Goal: Information Seeking & Learning: Find specific fact

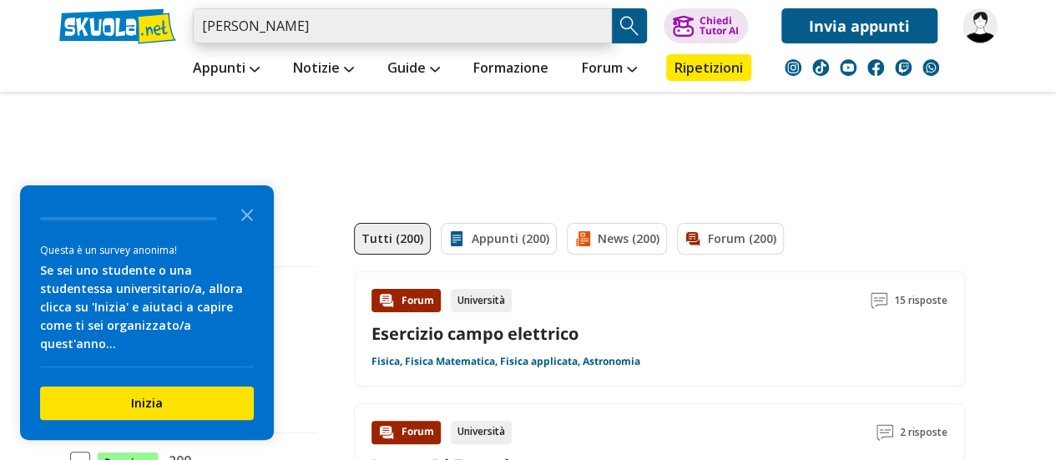
drag, startPoint x: 264, startPoint y: 19, endPoint x: 192, endPoint y: 18, distance: 71.8
click at [193, 18] on input "renzo guardenti" at bounding box center [402, 25] width 419 height 35
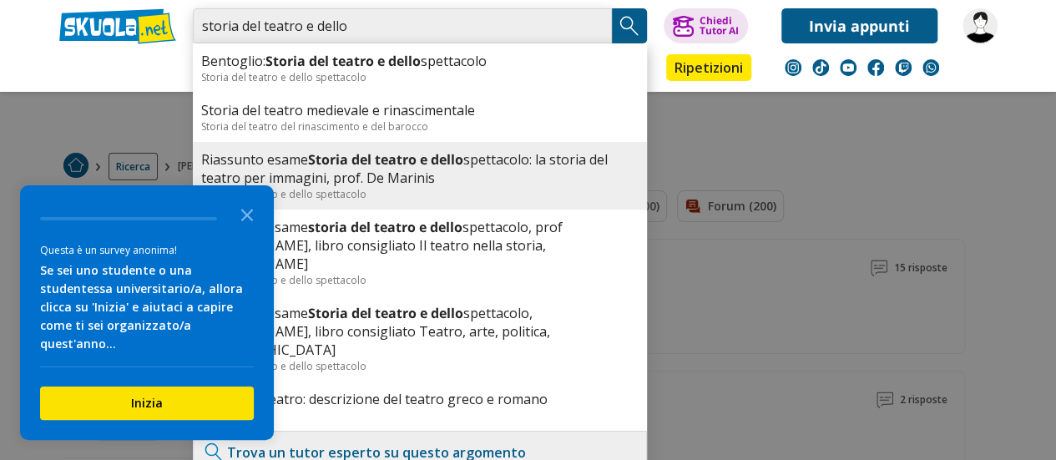
scroll to position [83, 0]
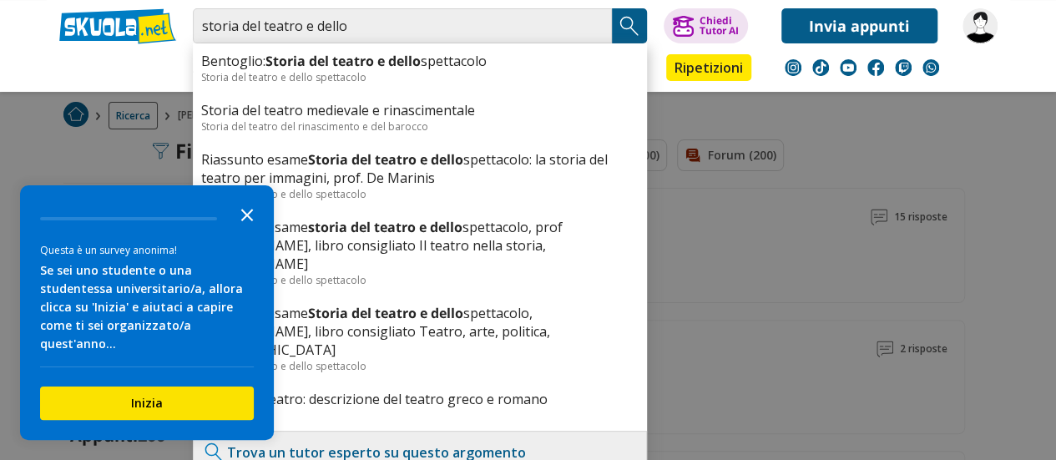
click at [244, 221] on polygon "Close the survey" at bounding box center [247, 215] width 13 height 13
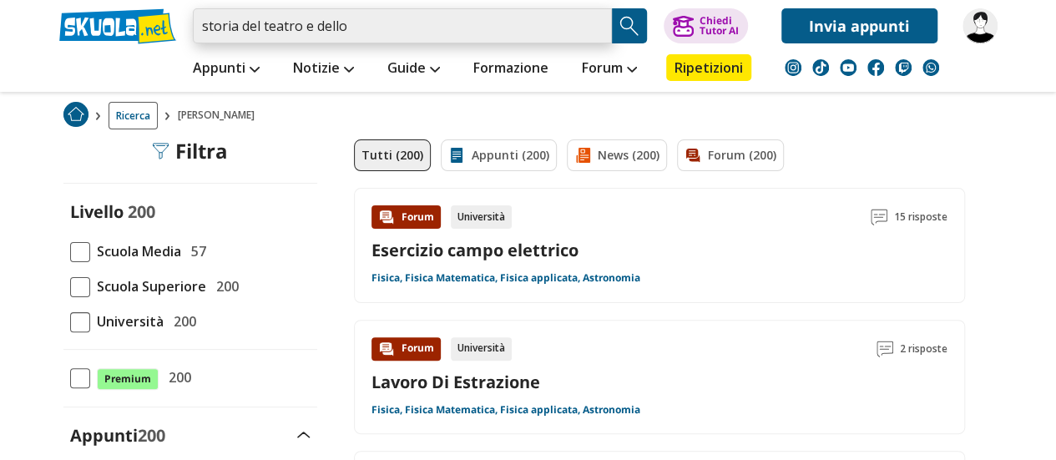
click at [409, 19] on input "storia del teatro e dello" at bounding box center [402, 25] width 419 height 35
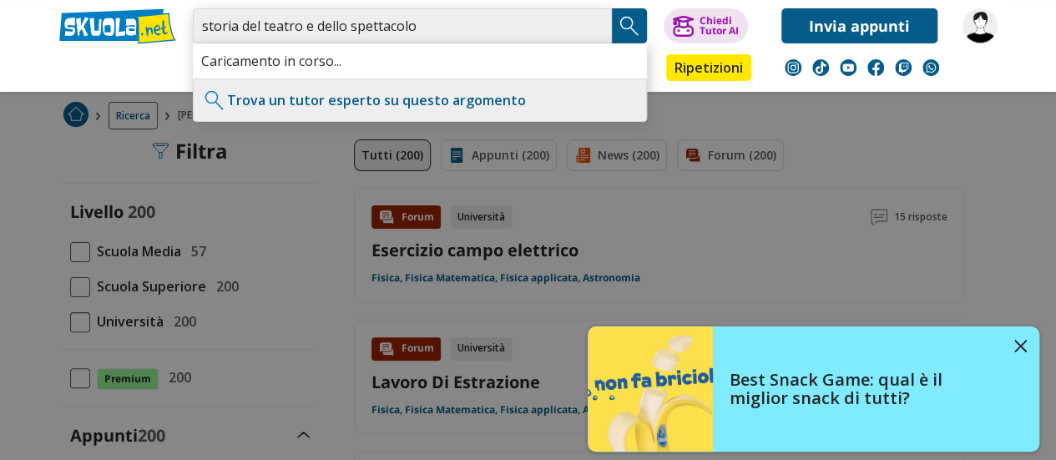
type input "storia del teatro e dello spettacolo"
click at [636, 19] on img "Search Button" at bounding box center [629, 25] width 25 height 25
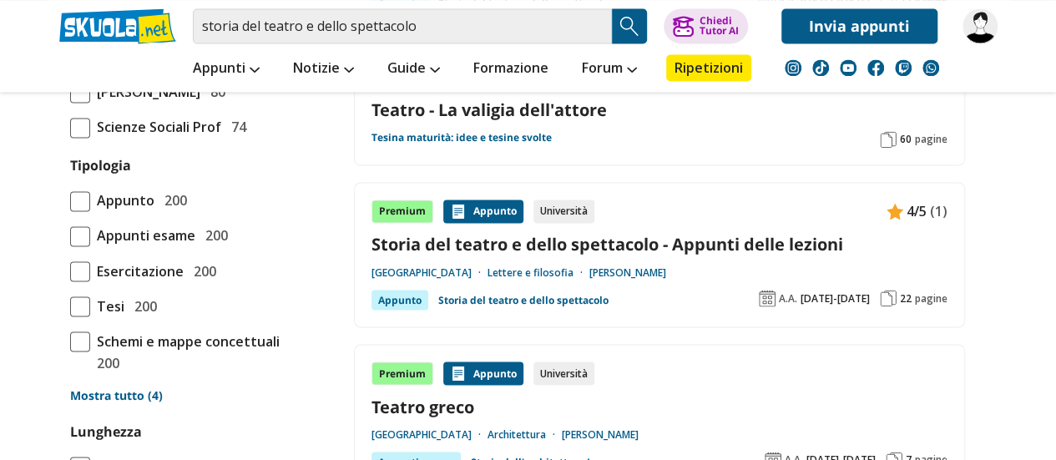
scroll to position [1335, 0]
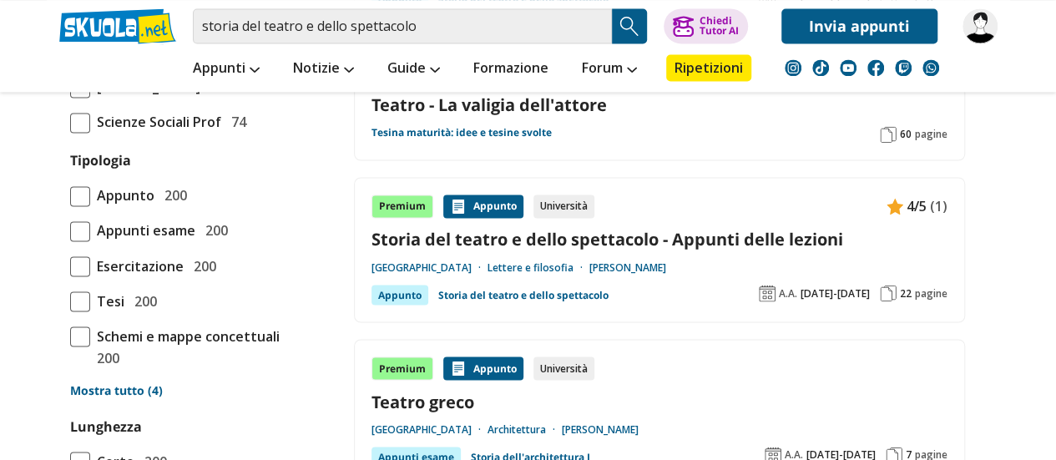
click at [582, 228] on link "Storia del teatro e dello spettacolo - Appunti delle lezioni" at bounding box center [659, 239] width 576 height 23
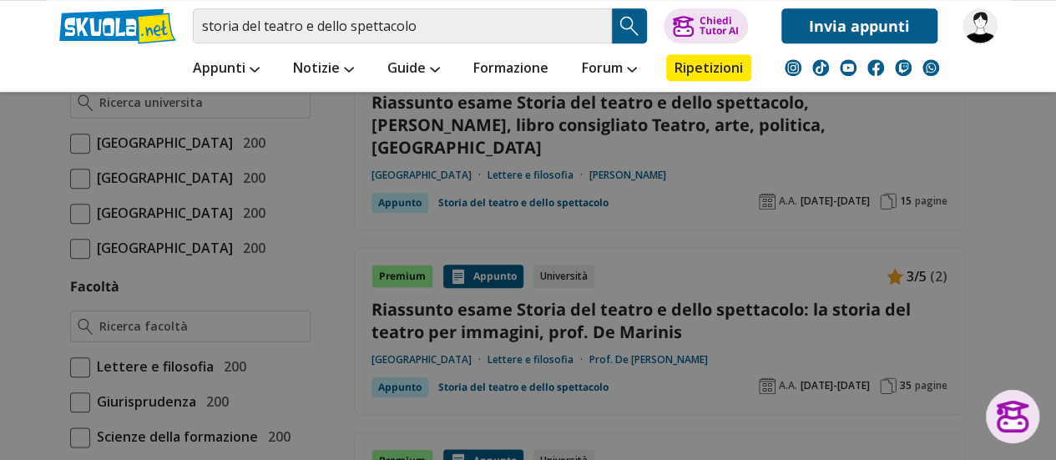
scroll to position [751, 0]
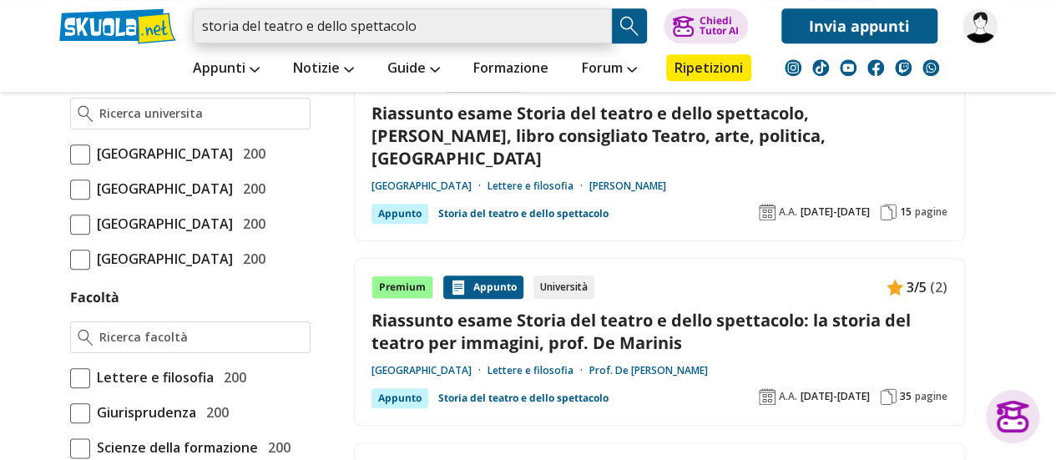
drag, startPoint x: 445, startPoint y: 25, endPoint x: 244, endPoint y: 29, distance: 200.3
click at [243, 28] on input "storia del teatro e dello spettacolo" at bounding box center [402, 25] width 419 height 35
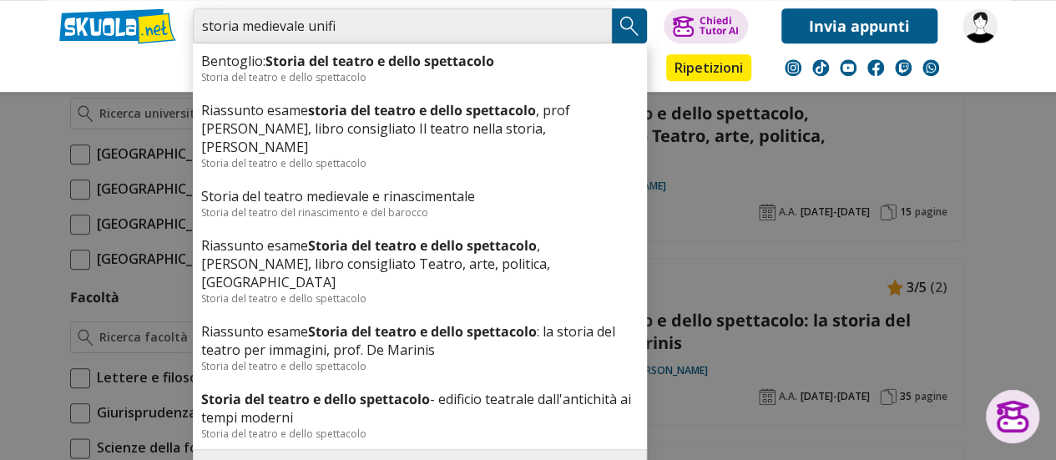
type input "storia medievale unifi"
click at [625, 19] on img "Search Button" at bounding box center [629, 25] width 25 height 25
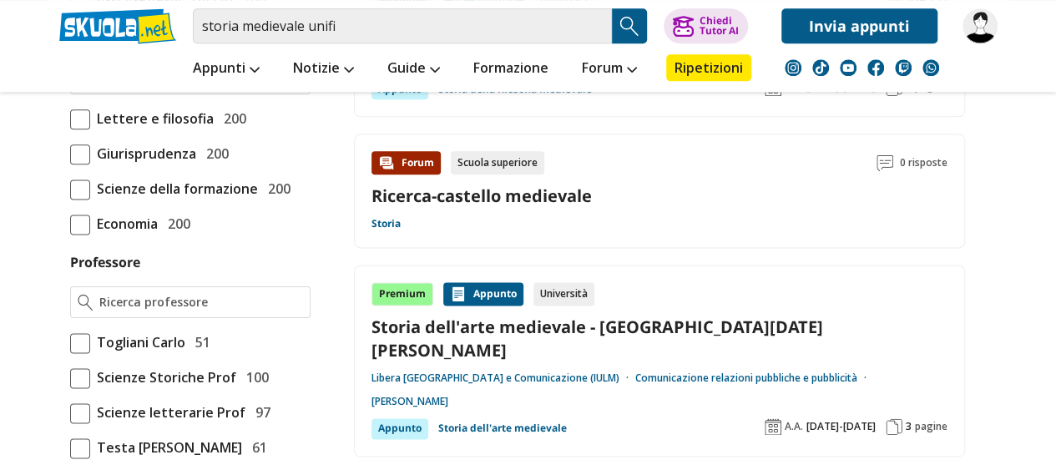
scroll to position [751, 0]
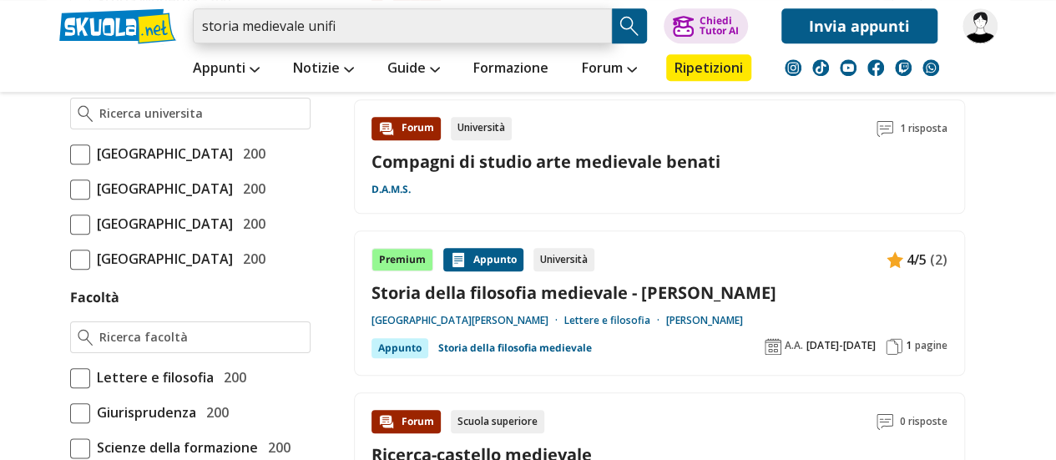
drag, startPoint x: 307, startPoint y: 24, endPoint x: 379, endPoint y: 24, distance: 71.8
click at [379, 24] on input "storia medievale unifi" at bounding box center [402, 25] width 419 height 35
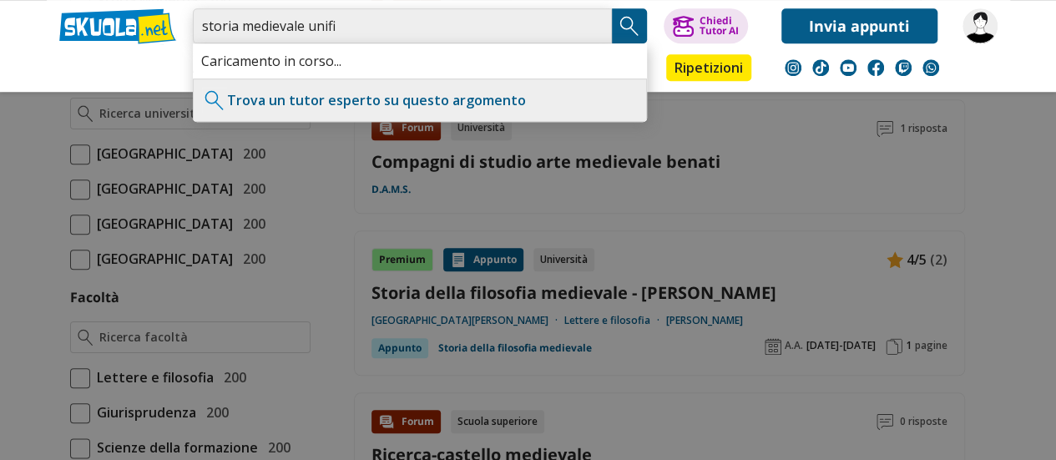
click at [220, 24] on input "storia medievale unifi" at bounding box center [402, 25] width 419 height 35
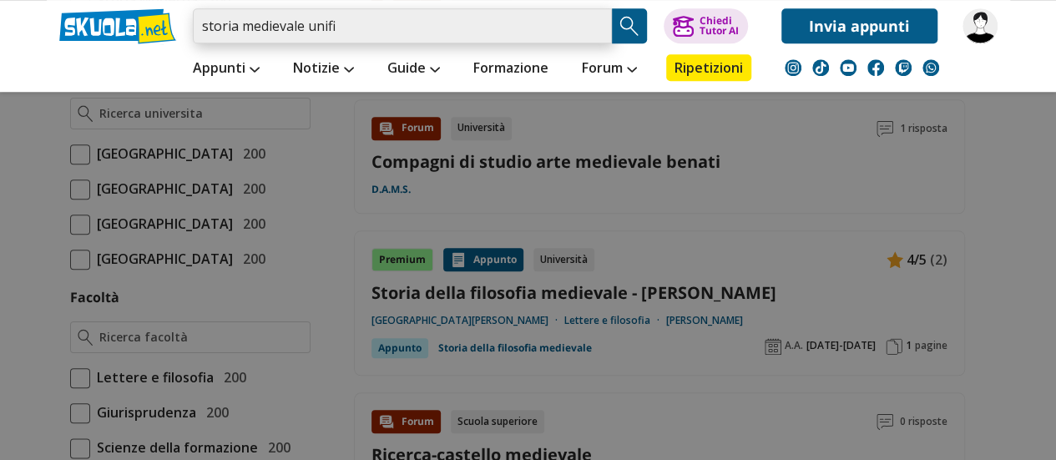
drag, startPoint x: 203, startPoint y: 27, endPoint x: 350, endPoint y: 21, distance: 147.0
click at [351, 28] on input "storia medievale unifi" at bounding box center [402, 25] width 419 height 35
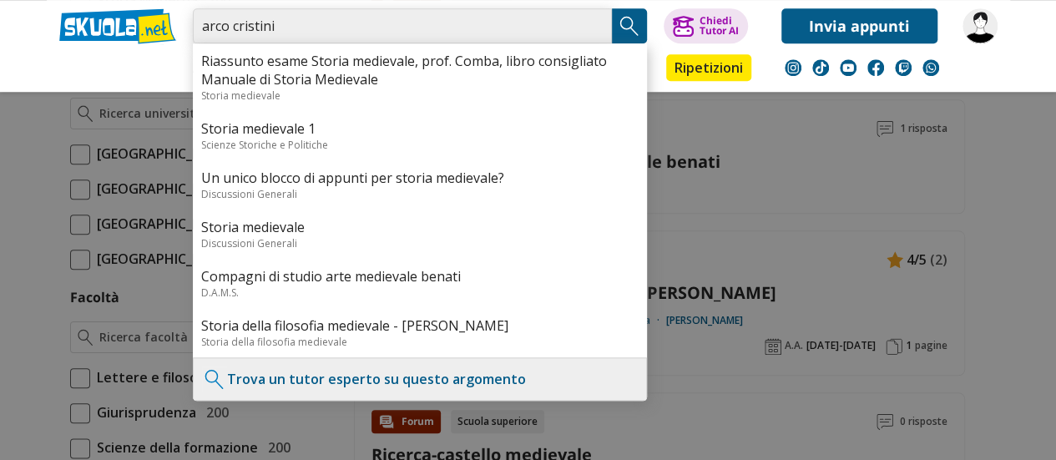
click at [204, 23] on input "arco cristini" at bounding box center [402, 25] width 419 height 35
type input "marco cristini"
click at [626, 19] on img "Search Button" at bounding box center [629, 25] width 25 height 25
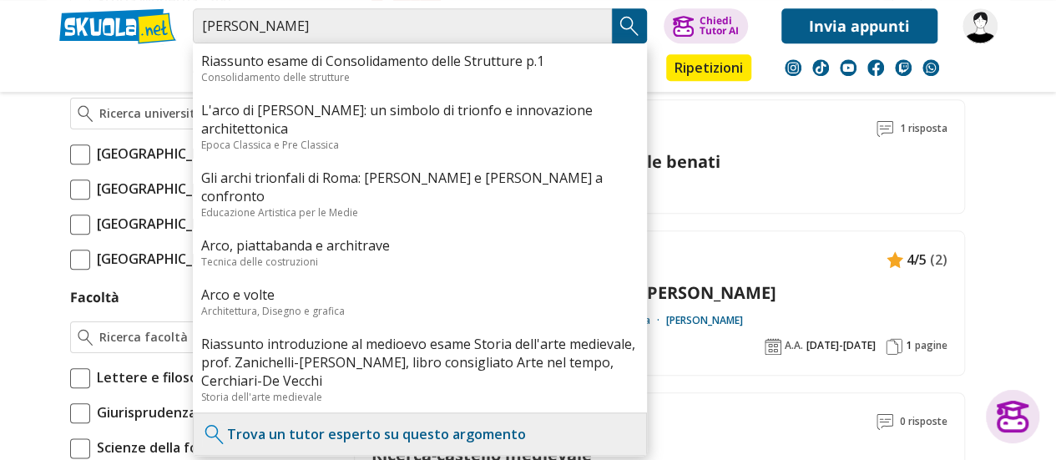
click at [828, 131] on div "Forum Università 1 risposta" at bounding box center [659, 128] width 576 height 23
click at [769, 459] on div "Ricerca-castello medievale" at bounding box center [659, 454] width 576 height 23
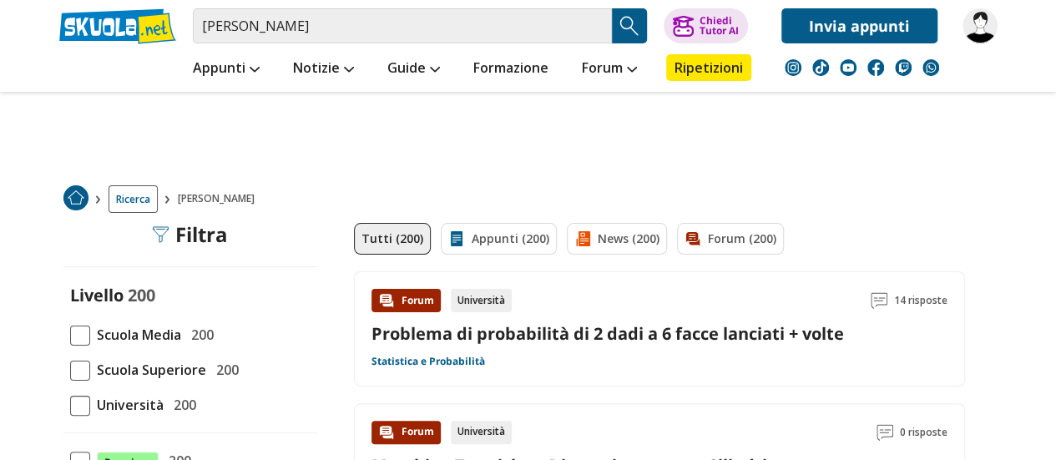
click at [630, 28] on img "Search Button" at bounding box center [629, 25] width 25 height 25
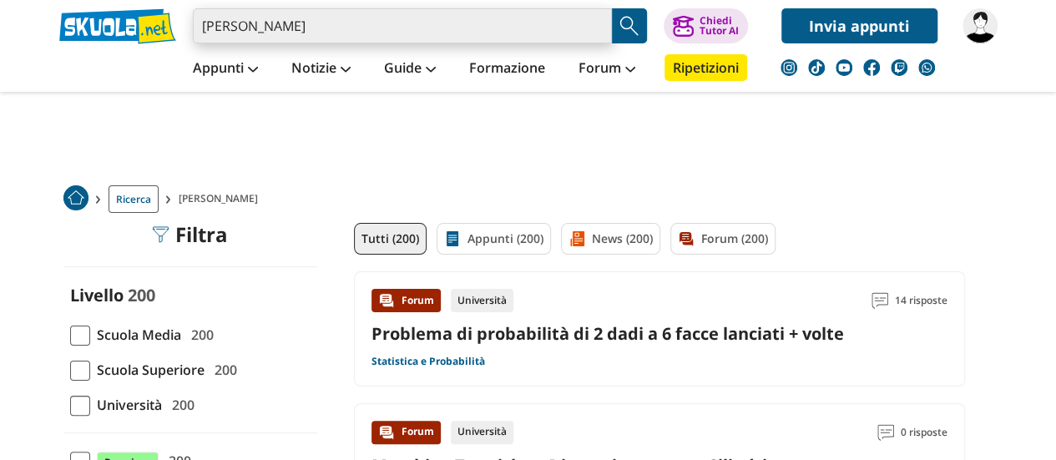
click at [312, 31] on input "[PERSON_NAME]" at bounding box center [402, 25] width 419 height 35
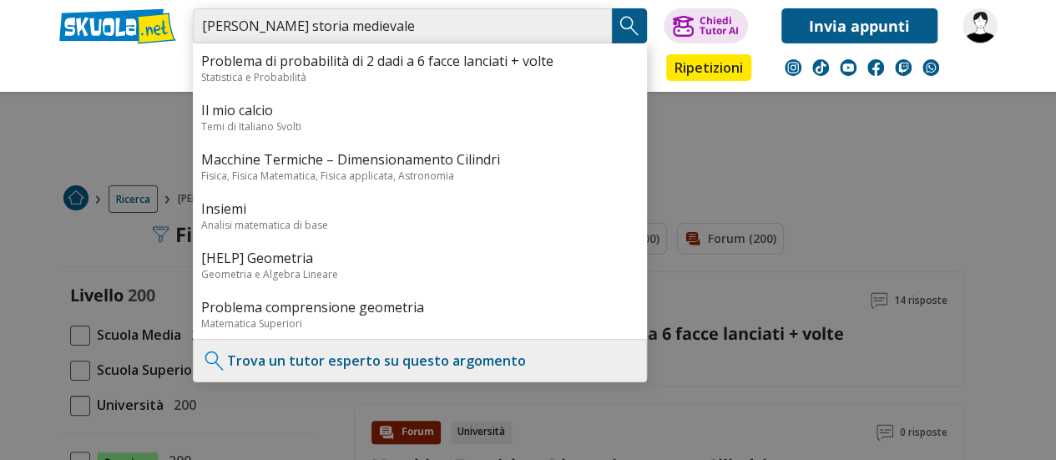
type input "[PERSON_NAME] storia medievale"
click at [633, 21] on img "Search Button" at bounding box center [629, 25] width 25 height 25
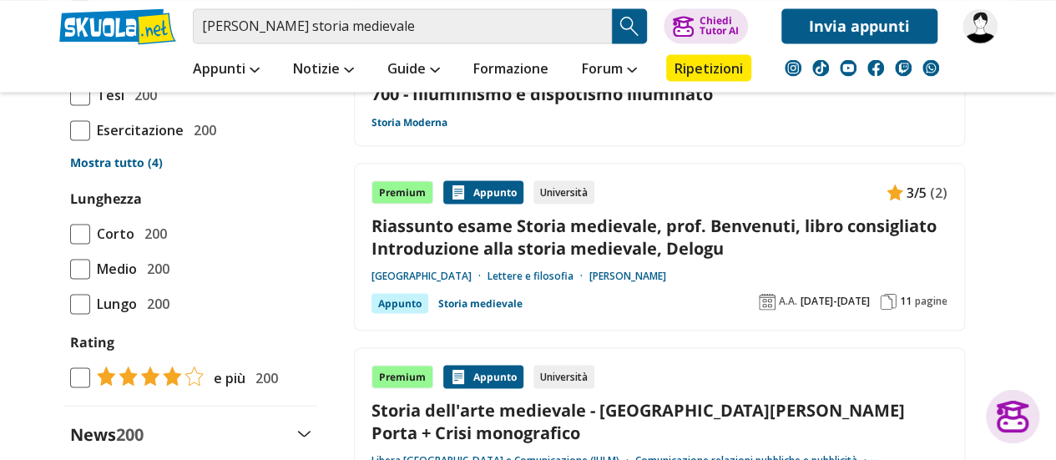
scroll to position [1669, 0]
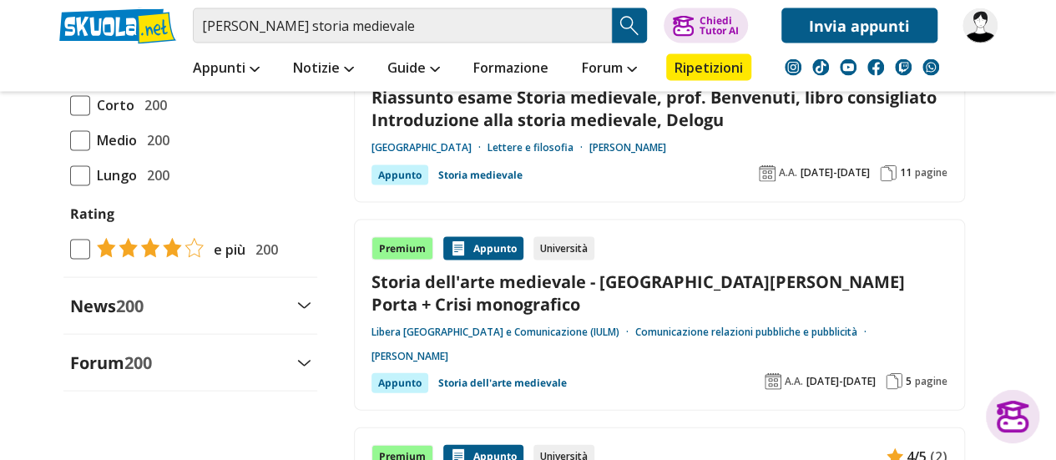
click at [466, 141] on link "[GEOGRAPHIC_DATA]" at bounding box center [429, 147] width 116 height 13
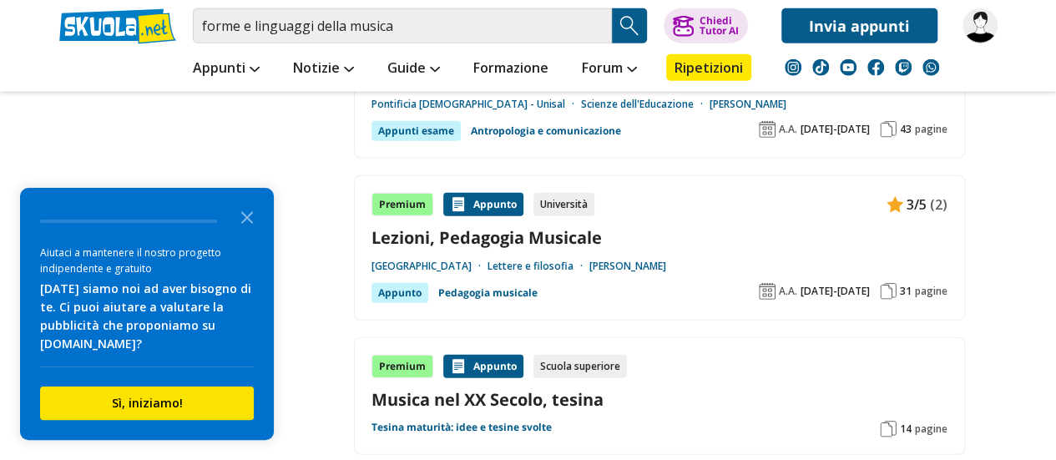
scroll to position [1836, 0]
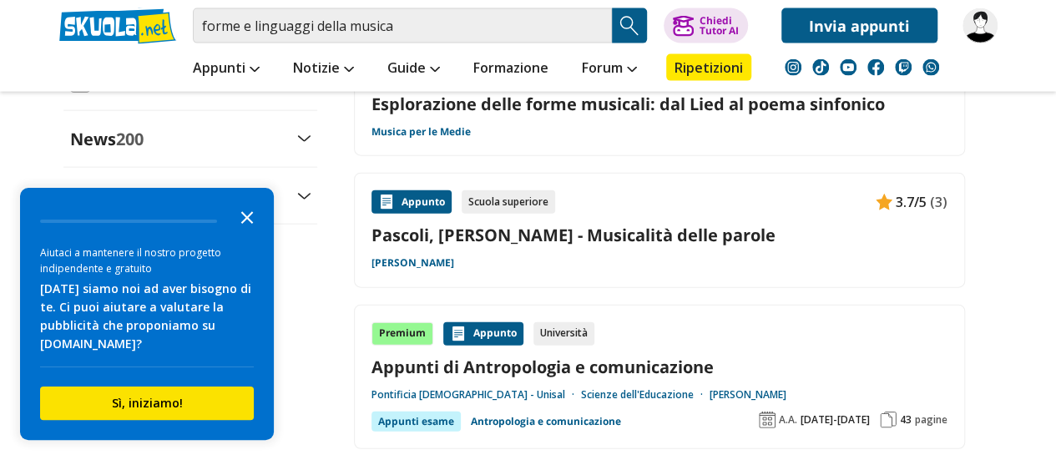
click at [247, 219] on polygon "Close the survey" at bounding box center [247, 217] width 13 height 13
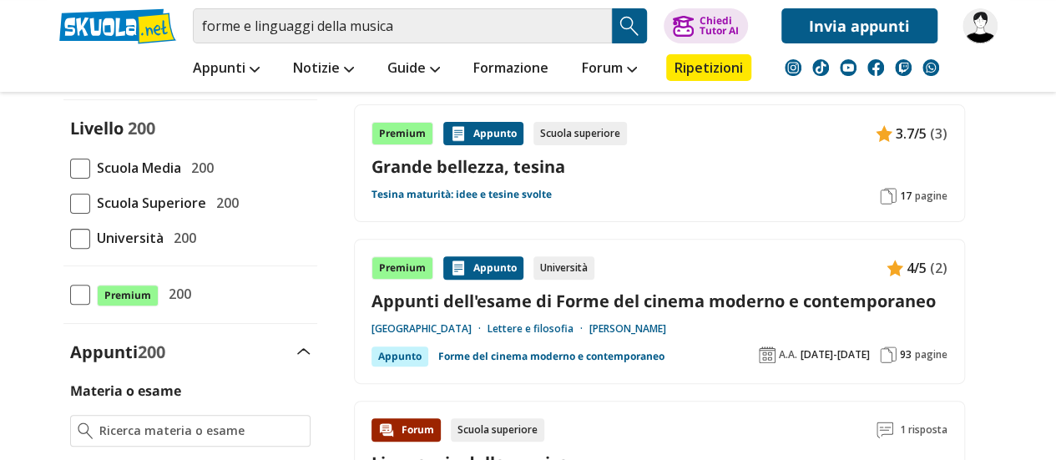
scroll to position [0, 0]
